Goal: Task Accomplishment & Management: Manage account settings

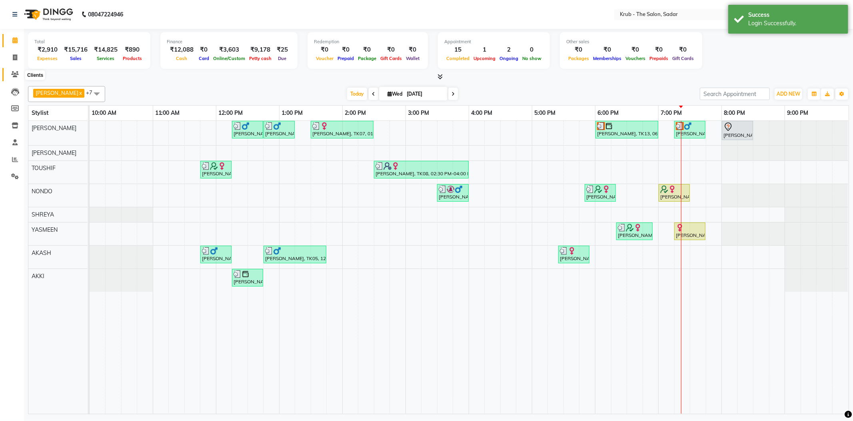
click at [14, 74] on icon at bounding box center [15, 74] width 8 height 6
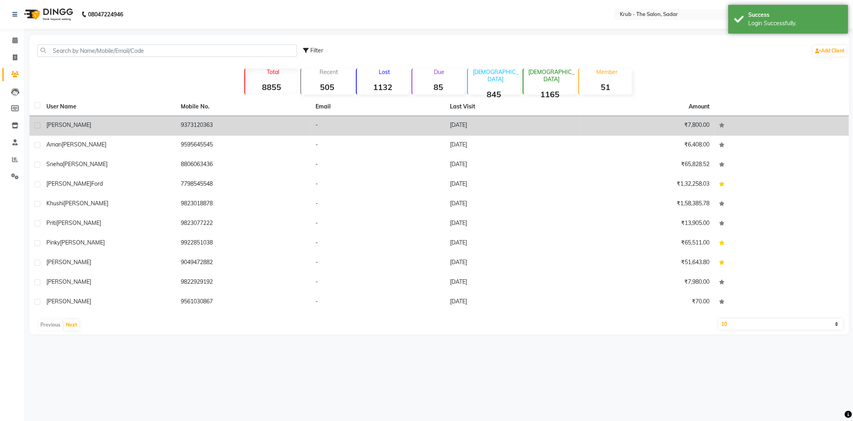
click at [125, 121] on div "[PERSON_NAME]" at bounding box center [108, 125] width 125 height 8
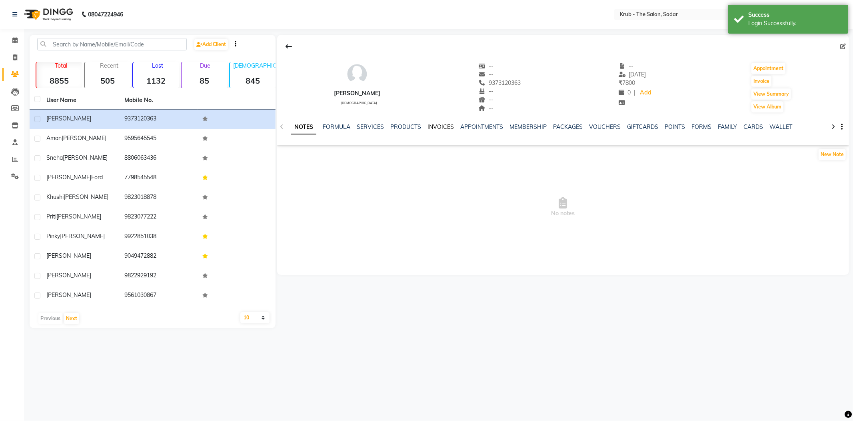
click at [437, 123] on link "INVOICES" at bounding box center [441, 126] width 26 height 7
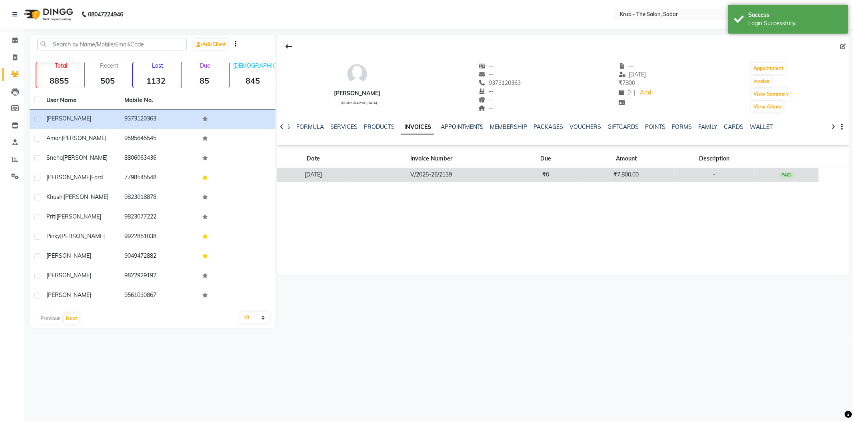
click at [459, 168] on td "V/2025-26/2139" at bounding box center [432, 175] width 164 height 14
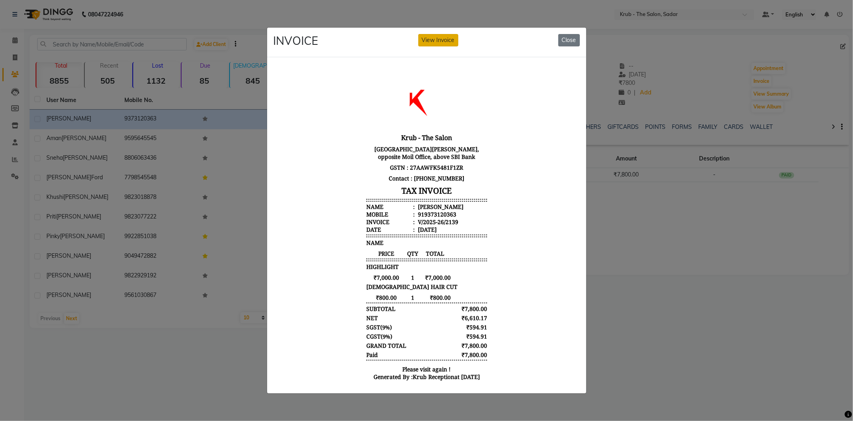
click at [435, 38] on button "View Invoice" at bounding box center [438, 40] width 40 height 12
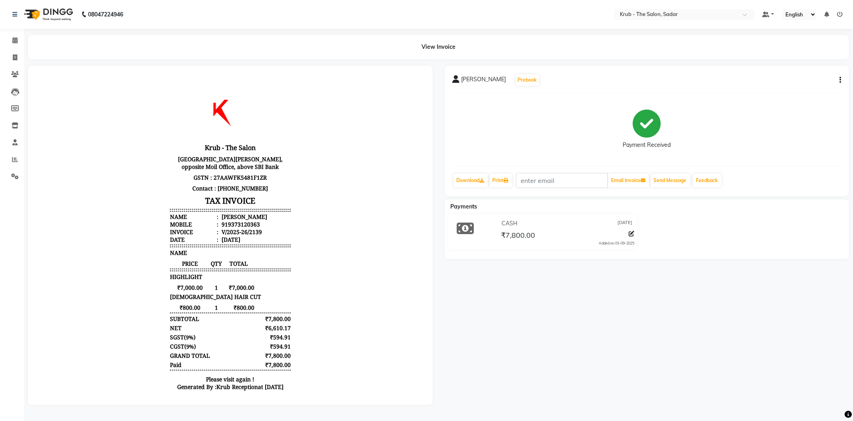
click at [594, 230] on div "₹7,800.00" at bounding box center [567, 235] width 135 height 11
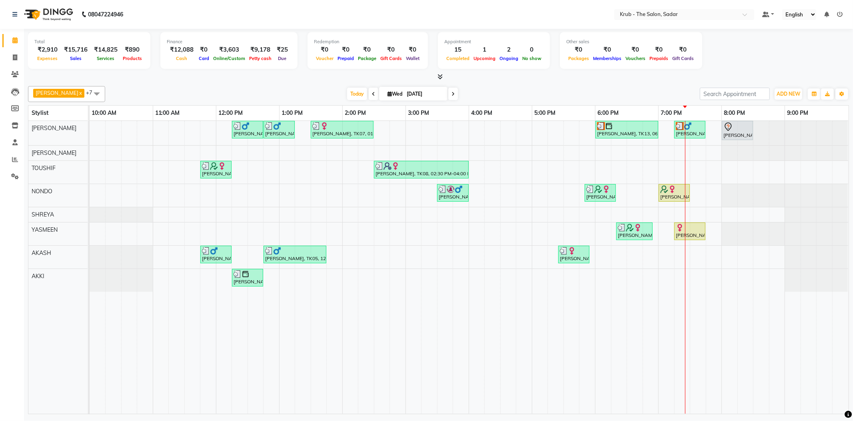
click at [839, 13] on icon at bounding box center [840, 15] width 6 height 6
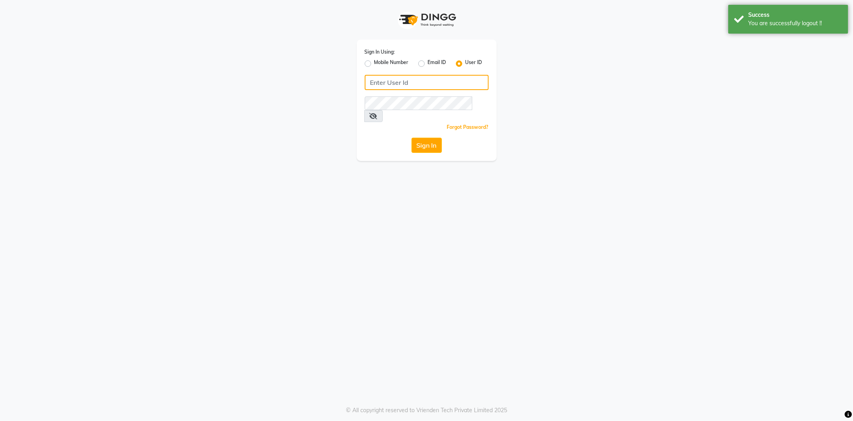
type input "8600687890"
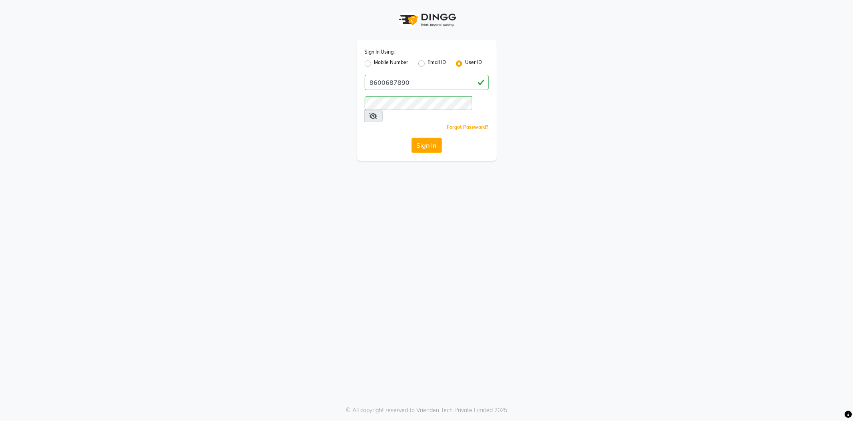
click at [374, 62] on label "Mobile Number" at bounding box center [391, 64] width 34 height 10
click at [374, 62] on input "Mobile Number" at bounding box center [376, 61] width 5 height 5
radio input "true"
radio input "false"
click at [396, 75] on input "Username" at bounding box center [440, 82] width 97 height 15
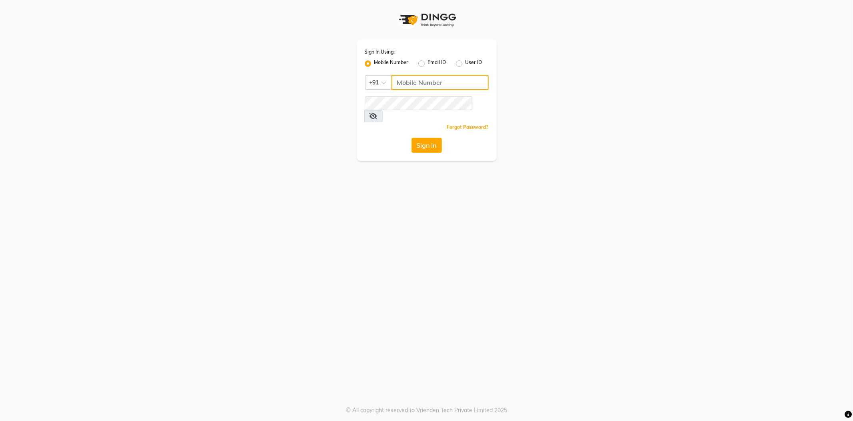
type input "8600687890"
click at [423, 138] on button "Sign In" at bounding box center [427, 145] width 30 height 15
